Goal: Transaction & Acquisition: Purchase product/service

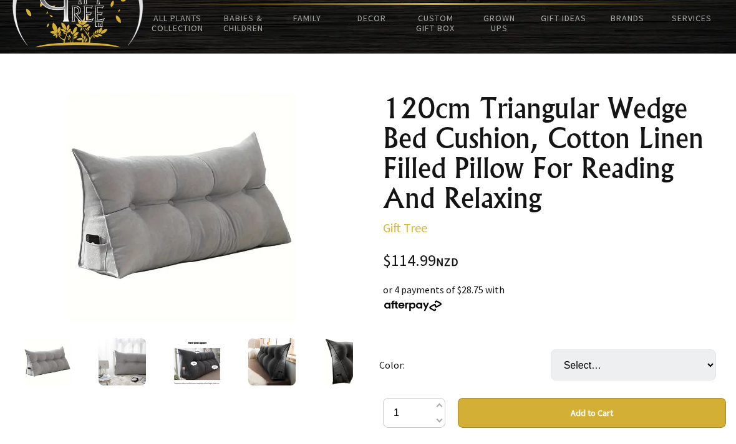
click at [135, 367] on img at bounding box center [121, 361] width 47 height 47
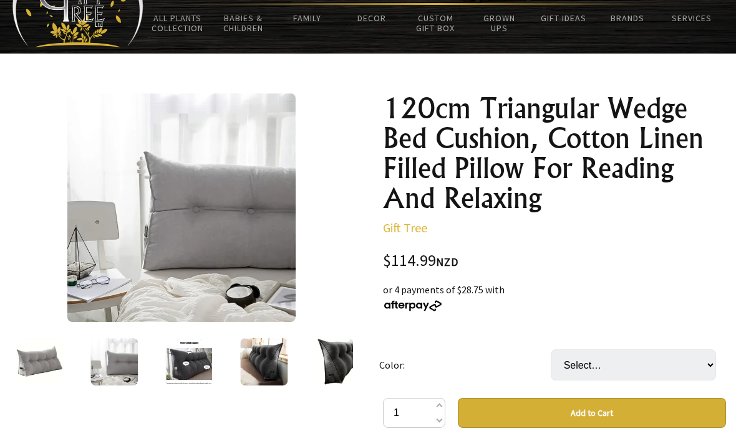
click at [191, 369] on img at bounding box center [188, 361] width 47 height 47
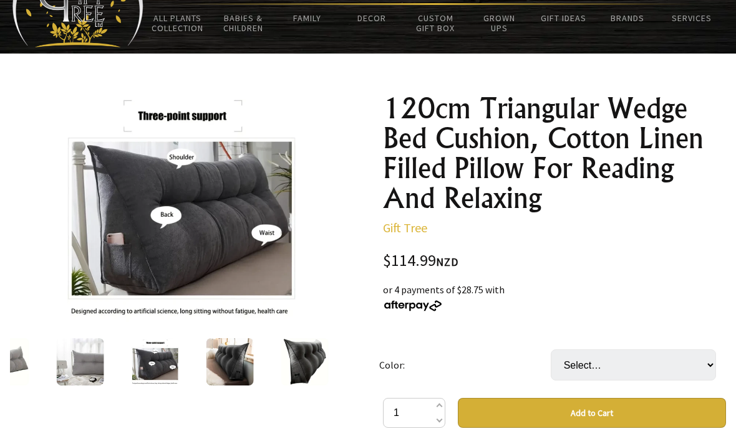
click at [226, 370] on img at bounding box center [229, 361] width 47 height 47
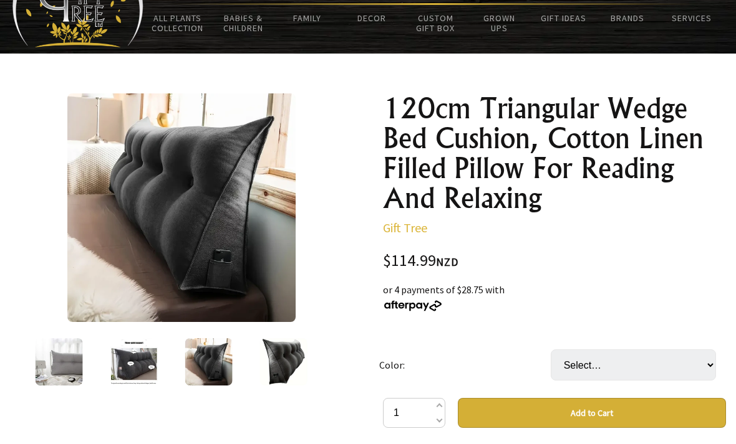
click at [252, 365] on div at bounding box center [283, 362] width 75 height 52
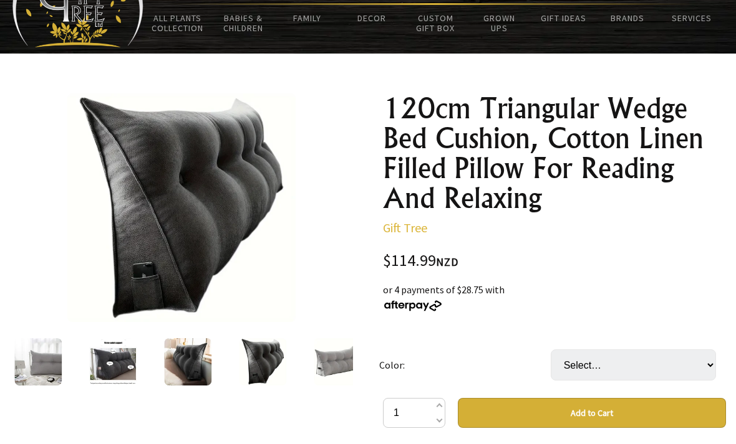
click at [264, 348] on img at bounding box center [262, 361] width 47 height 47
click at [277, 351] on img at bounding box center [261, 361] width 47 height 47
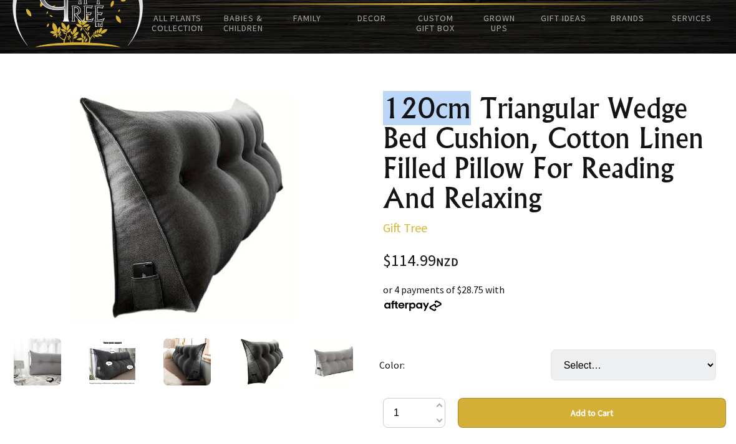
click at [252, 365] on img at bounding box center [261, 361] width 47 height 47
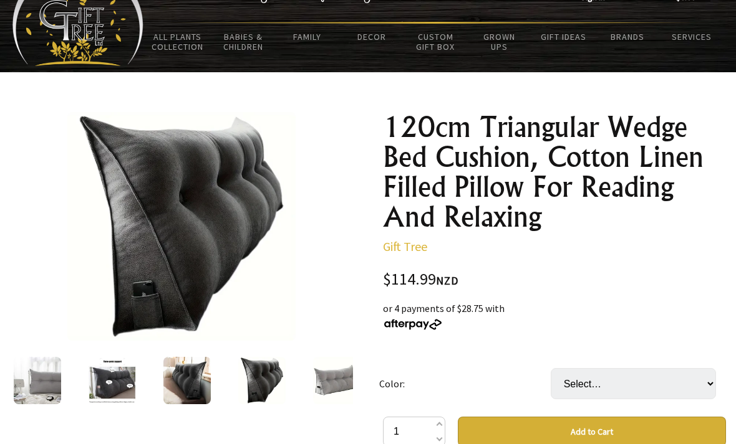
scroll to position [50, 0]
click at [329, 390] on img at bounding box center [336, 380] width 47 height 47
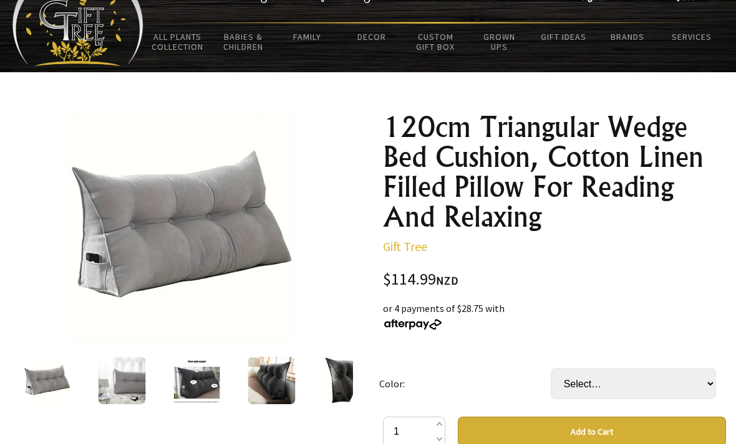
click at [282, 383] on img at bounding box center [271, 380] width 47 height 47
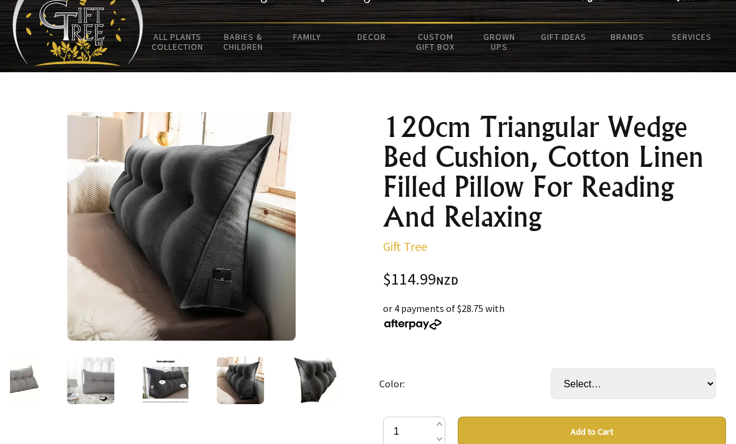
click at [277, 389] on div at bounding box center [314, 381] width 75 height 52
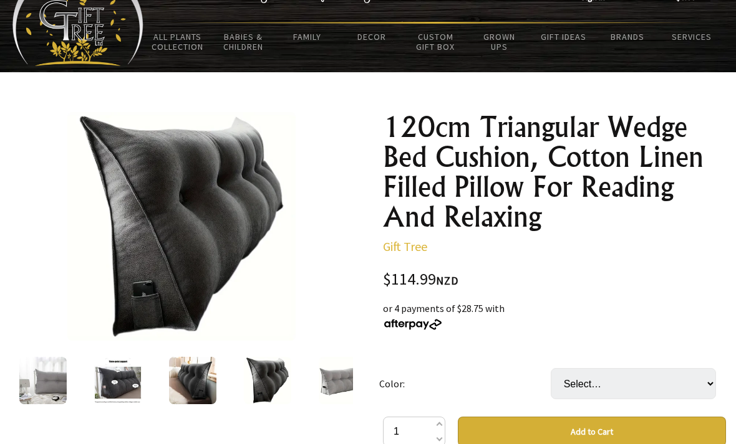
click at [158, 371] on div at bounding box center [192, 381] width 75 height 52
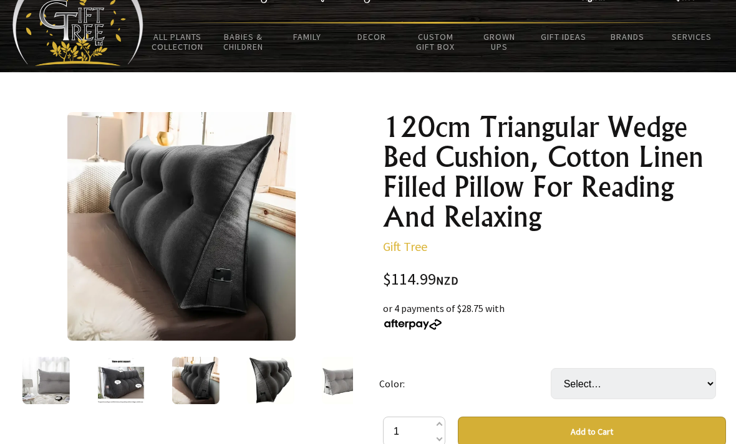
click at [84, 379] on div at bounding box center [46, 381] width 75 height 52
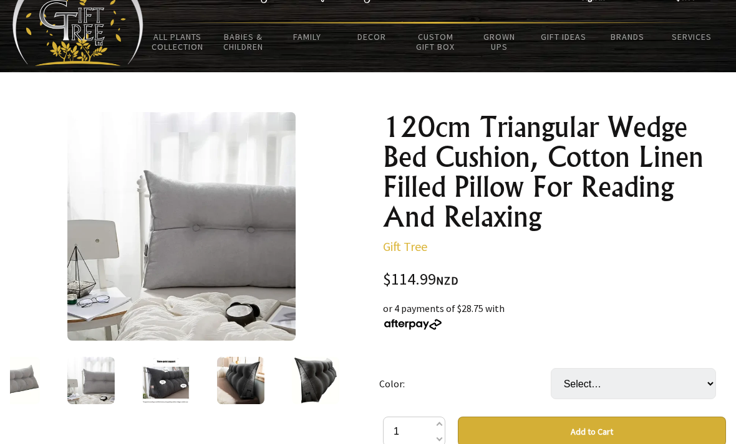
click at [74, 378] on div at bounding box center [91, 381] width 75 height 52
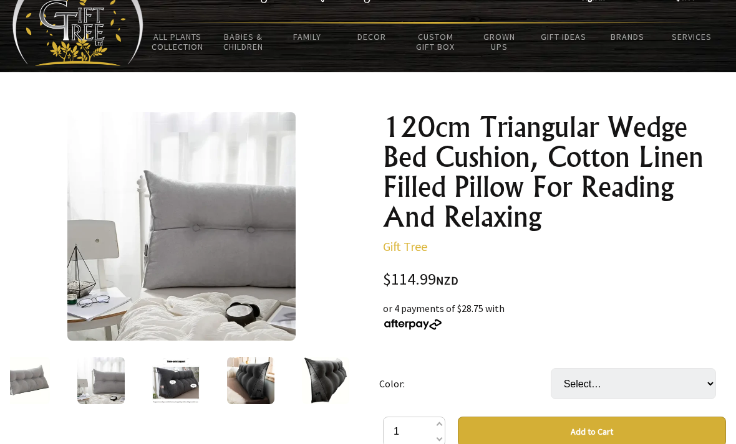
click at [63, 380] on div at bounding box center [26, 381] width 75 height 52
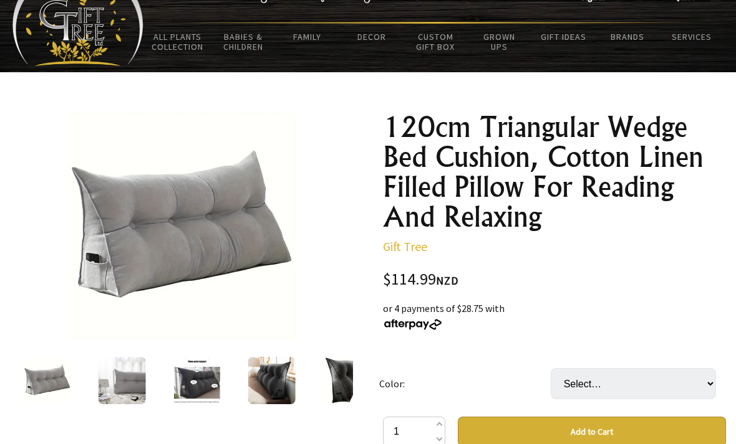
click at [60, 382] on img at bounding box center [47, 380] width 47 height 47
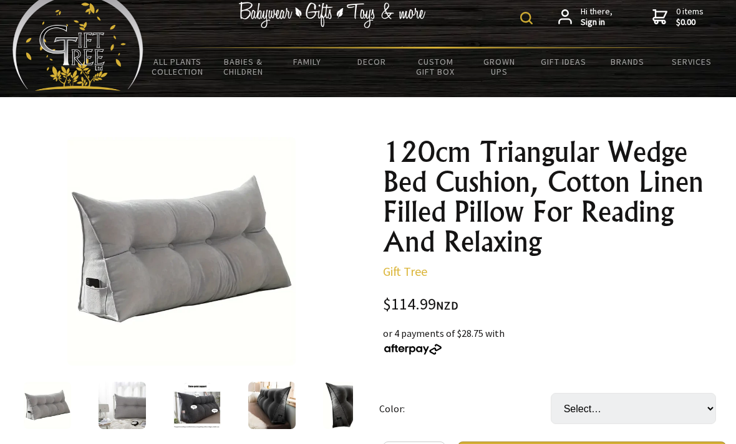
scroll to position [0, 0]
